Goal: Browse casually: Explore the website without a specific task or goal

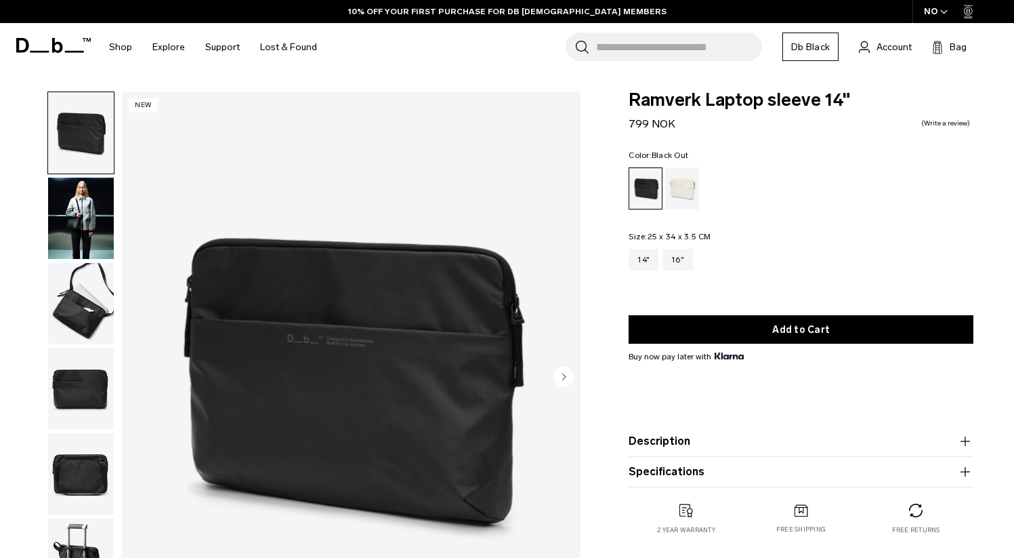
click at [96, 220] on img "button" at bounding box center [81, 218] width 66 height 81
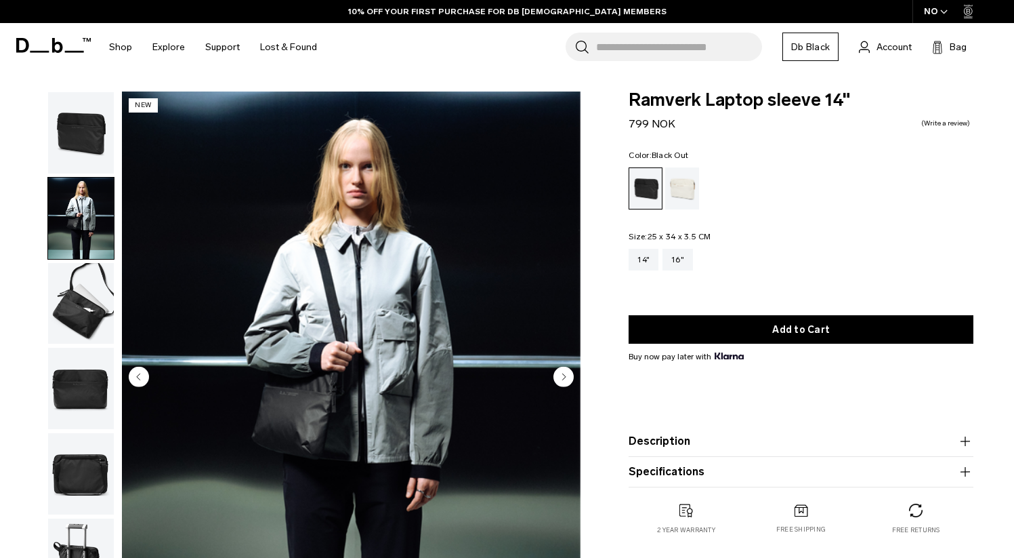
click at [75, 301] on img "button" at bounding box center [81, 303] width 66 height 81
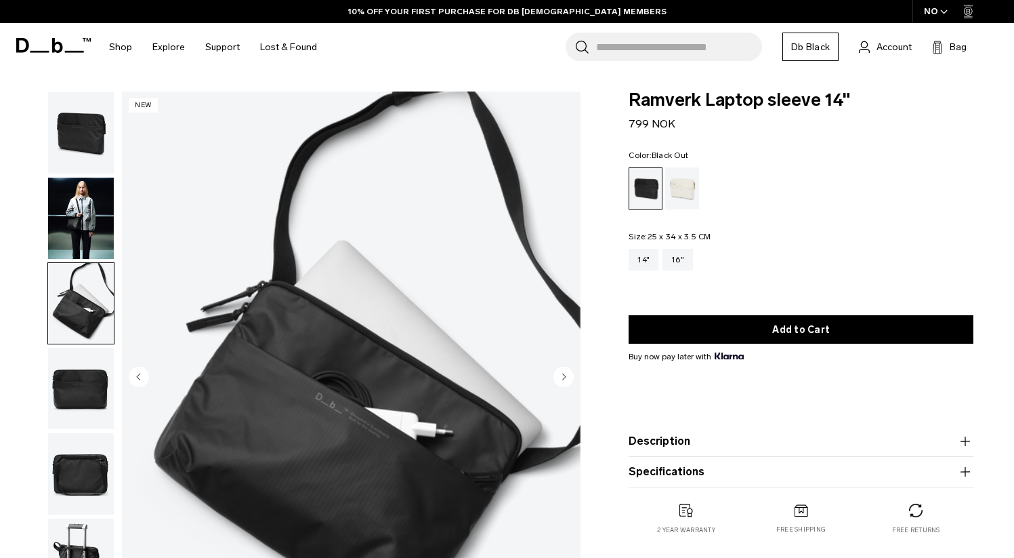
click at [68, 397] on img "button" at bounding box center [81, 388] width 66 height 81
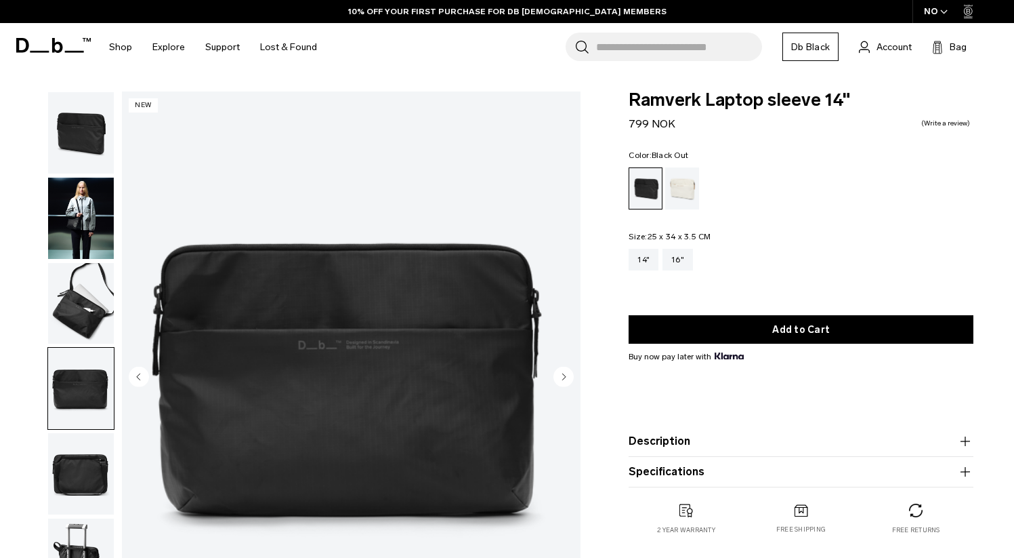
scroll to position [81, 0]
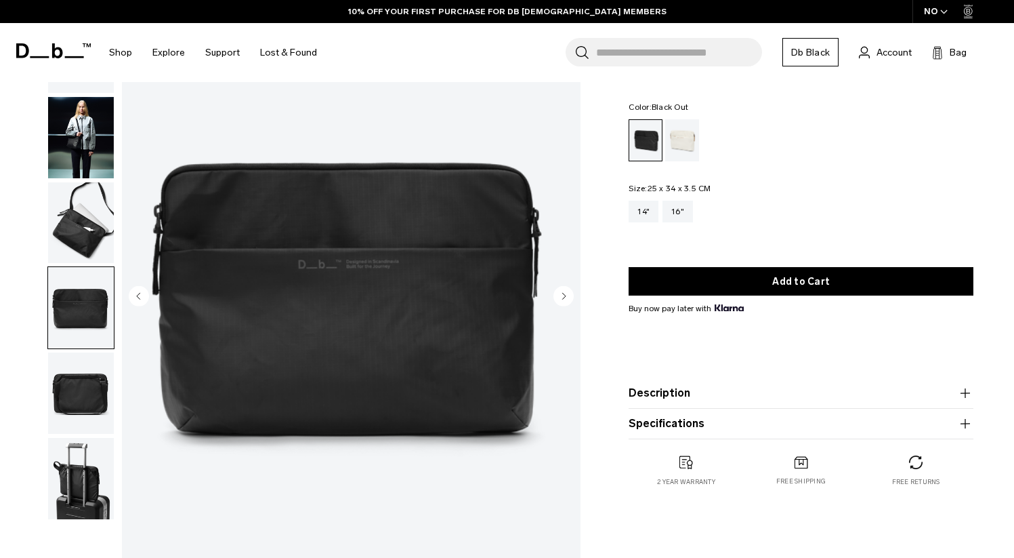
click at [72, 400] on img "button" at bounding box center [81, 392] width 66 height 81
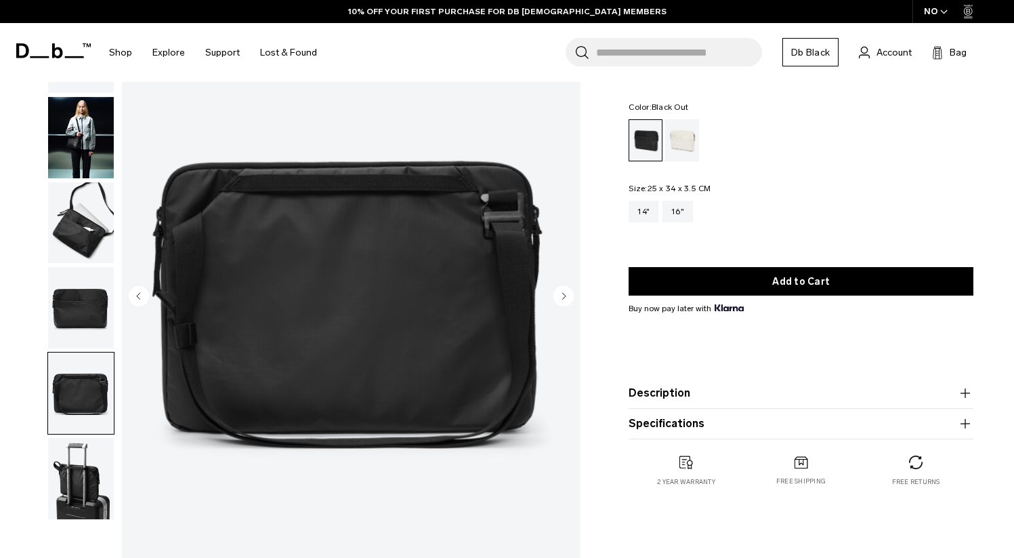
click at [72, 461] on img "button" at bounding box center [81, 478] width 66 height 81
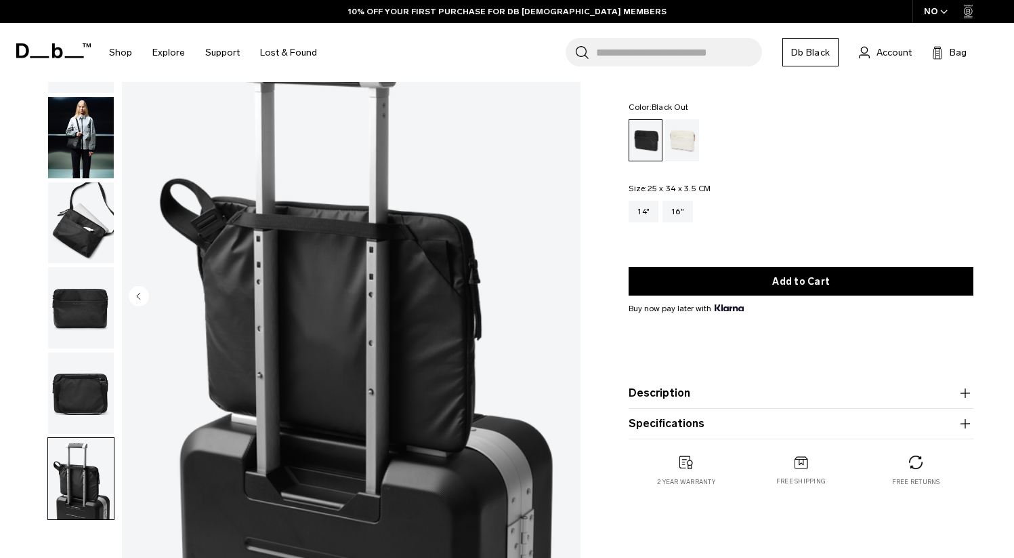
click at [80, 396] on img "button" at bounding box center [81, 392] width 66 height 81
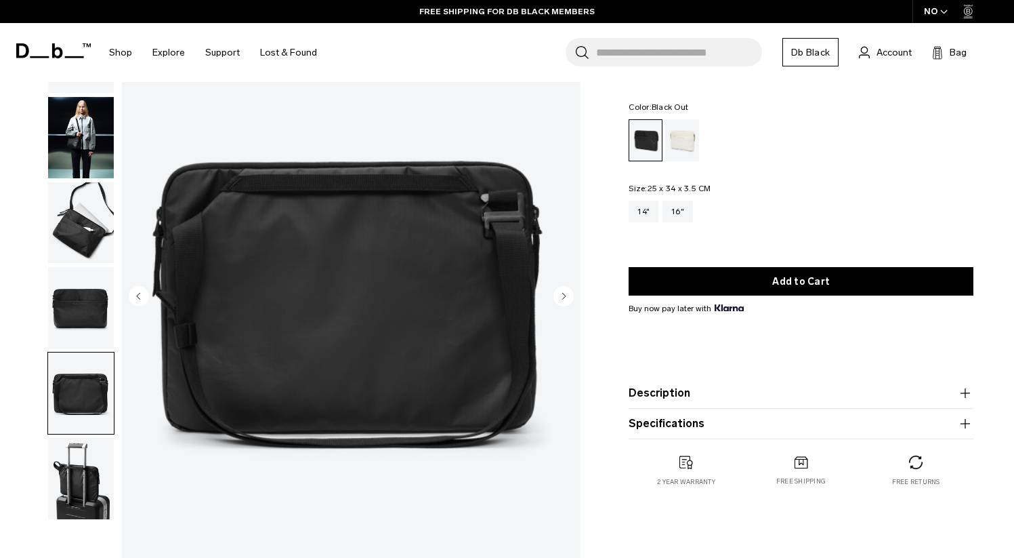
click at [81, 475] on img "button" at bounding box center [81, 478] width 66 height 81
